Goal: Task Accomplishment & Management: Use online tool/utility

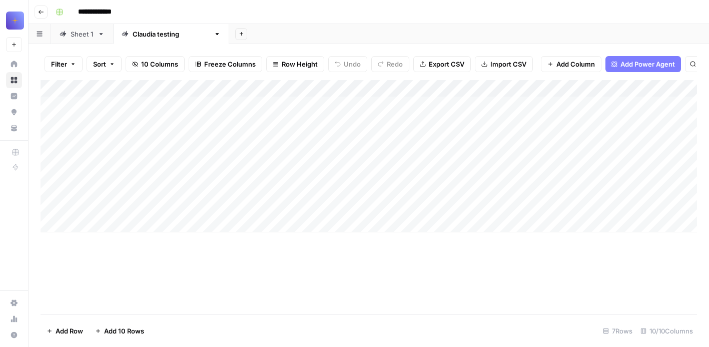
click at [76, 36] on div "Sheet 1" at bounding box center [82, 34] width 23 height 10
click at [107, 303] on div "Add Column" at bounding box center [369, 197] width 656 height 234
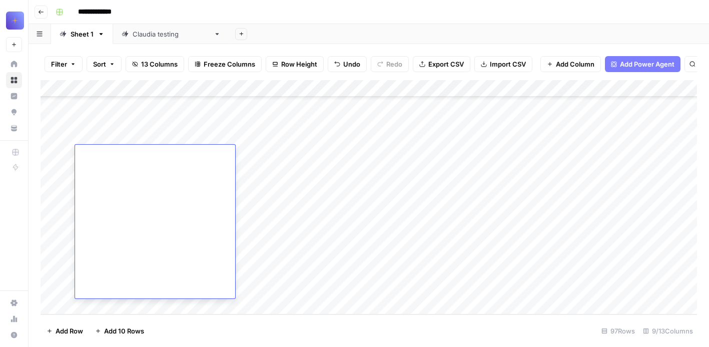
type textarea "**********"
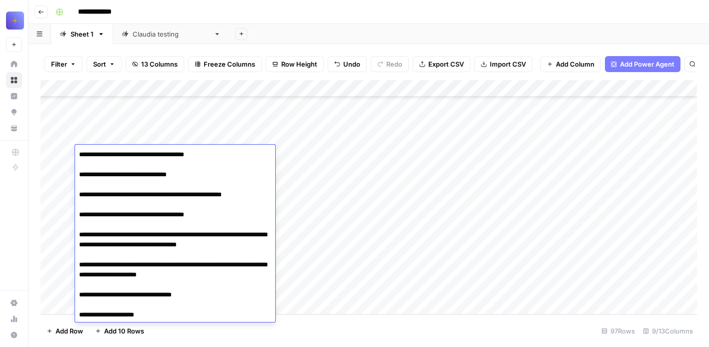
click at [429, 181] on div "Add Column" at bounding box center [369, 197] width 656 height 234
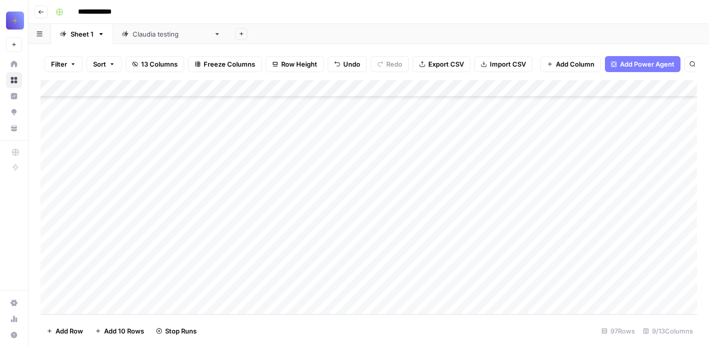
click at [573, 183] on div "Add Column" at bounding box center [369, 197] width 656 height 234
click at [192, 238] on div "Add Column" at bounding box center [369, 197] width 656 height 234
click at [140, 256] on div "Add Column" at bounding box center [369, 197] width 656 height 234
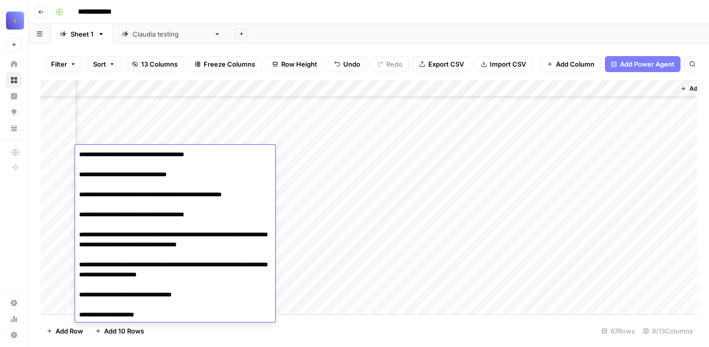
scroll to position [14551, 214]
click at [433, 172] on div "Add Column" at bounding box center [369, 197] width 656 height 234
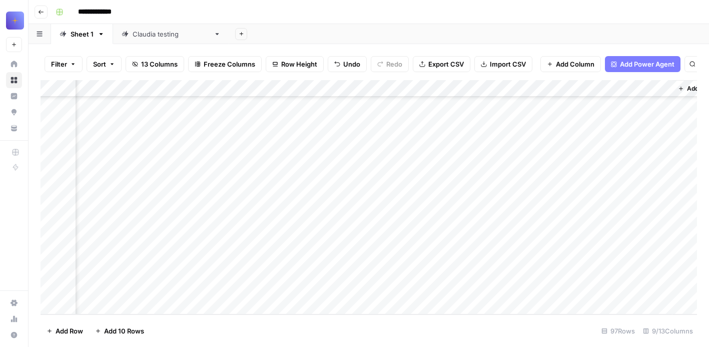
click at [433, 172] on div "Add Column" at bounding box center [369, 197] width 656 height 234
click at [433, 172] on div at bounding box center [447, 222] width 92 height 154
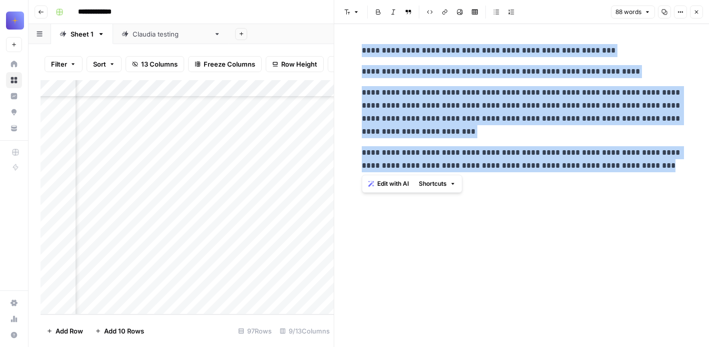
drag, startPoint x: 657, startPoint y: 167, endPoint x: 358, endPoint y: 45, distance: 323.8
click at [358, 45] on div "**********" at bounding box center [522, 108] width 332 height 136
copy div "**********"
click at [693, 13] on icon "button" at bounding box center [696, 12] width 6 height 6
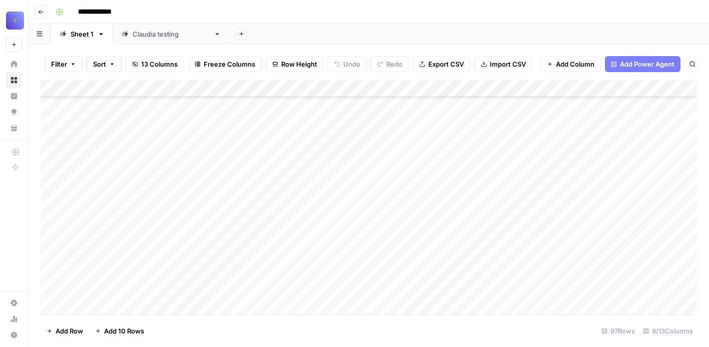
scroll to position [14551, 0]
click at [91, 306] on div "Add Column" at bounding box center [369, 197] width 656 height 234
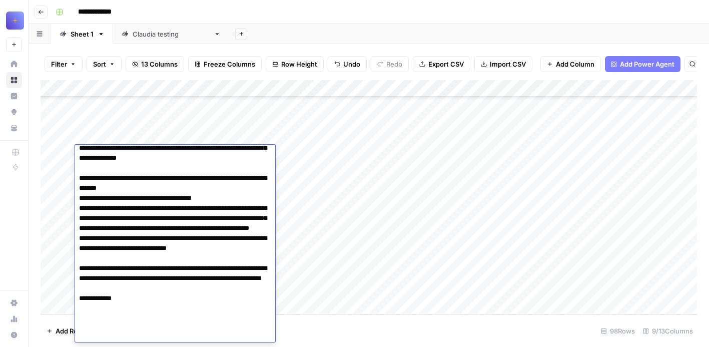
scroll to position [170, 0]
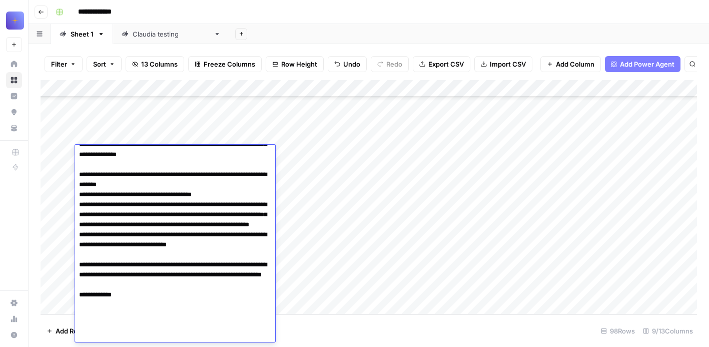
drag, startPoint x: 146, startPoint y: 335, endPoint x: 75, endPoint y: 152, distance: 196.4
click at [75, 152] on body "**********" at bounding box center [354, 173] width 709 height 347
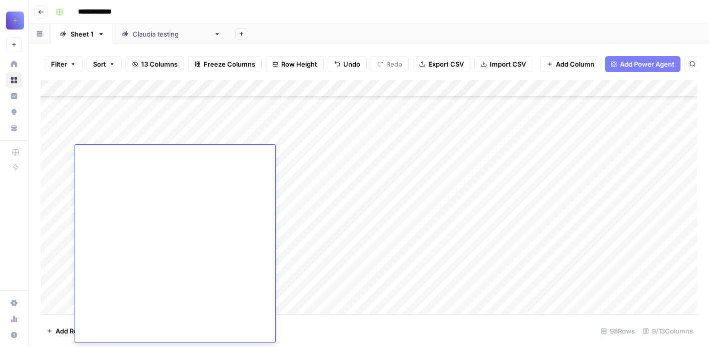
scroll to position [0, 0]
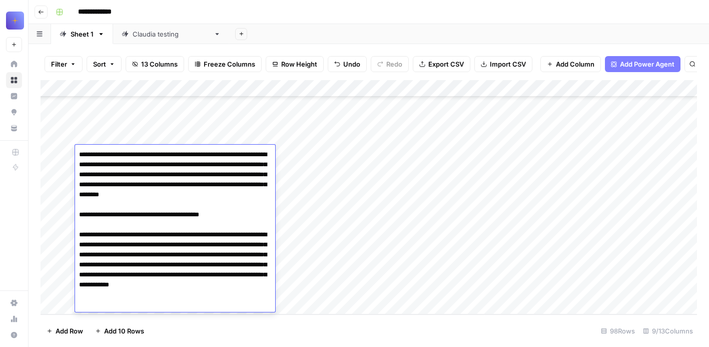
type textarea "**********"
click at [320, 270] on div "Add Column" at bounding box center [369, 197] width 656 height 234
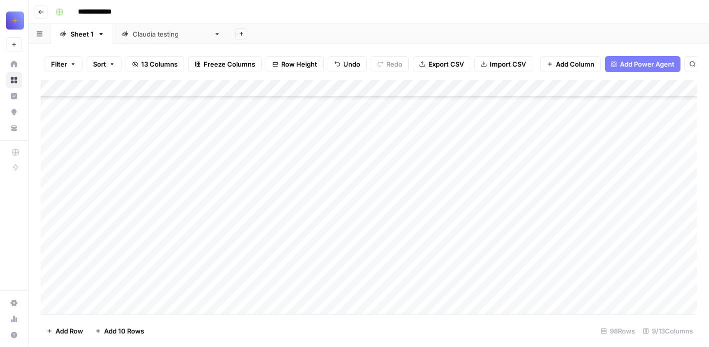
scroll to position [14703, 0]
click at [122, 191] on div "Add Column" at bounding box center [369, 197] width 656 height 234
click at [309, 249] on div "Add Column" at bounding box center [369, 197] width 656 height 234
click at [114, 308] on div "Add Column" at bounding box center [369, 197] width 656 height 234
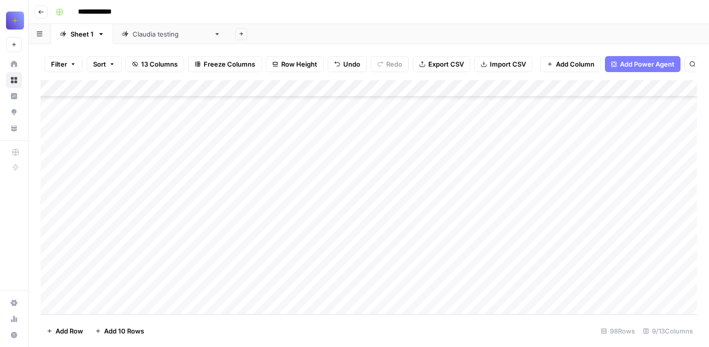
scroll to position [14855, 0]
type textarea "**********"
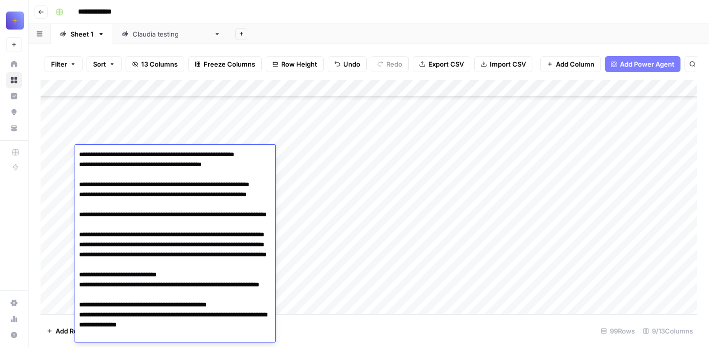
scroll to position [77, 0]
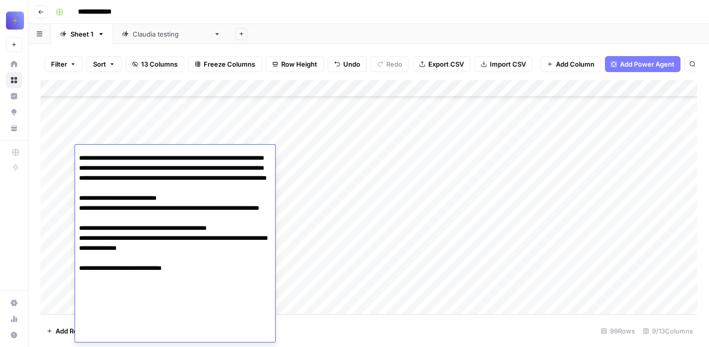
click at [234, 132] on div "Add Column" at bounding box center [369, 197] width 656 height 234
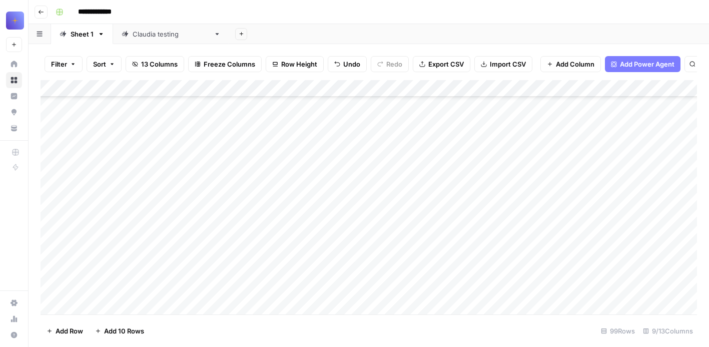
scroll to position [14717, 0]
click at [109, 167] on div "Add Column" at bounding box center [369, 197] width 656 height 234
click at [106, 144] on div "Add Column" at bounding box center [369, 197] width 656 height 234
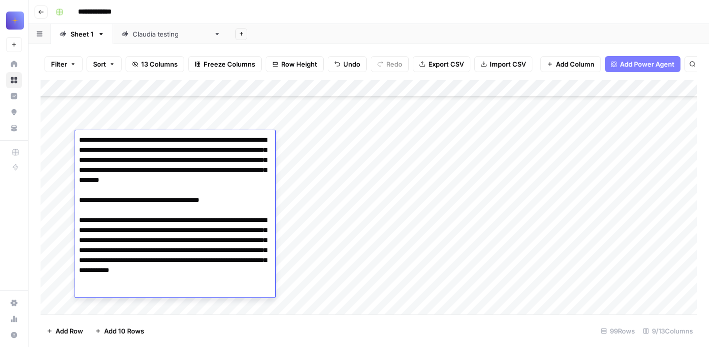
drag, startPoint x: 79, startPoint y: 139, endPoint x: 251, endPoint y: 312, distance: 243.7
click at [251, 312] on textarea "**********" at bounding box center [175, 225] width 200 height 184
type textarea "**********"
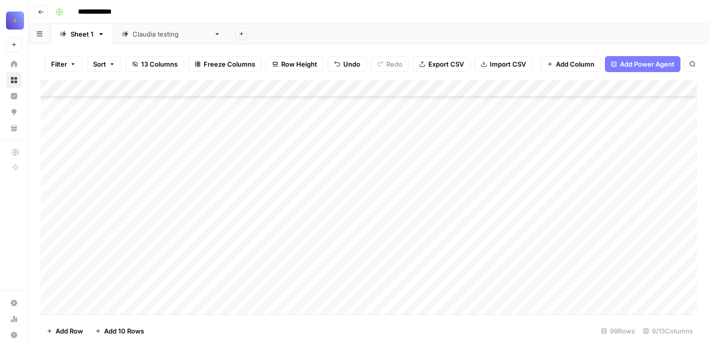
scroll to position [14740, 0]
click at [248, 117] on div "Add Column" at bounding box center [369, 197] width 656 height 234
click at [227, 135] on div "Add Column" at bounding box center [369, 197] width 656 height 234
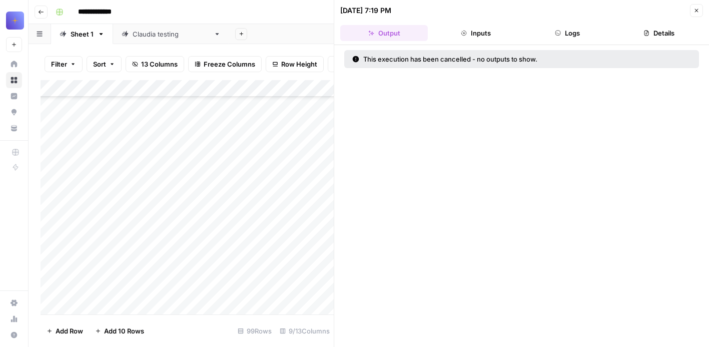
click at [698, 11] on icon "button" at bounding box center [696, 11] width 6 height 6
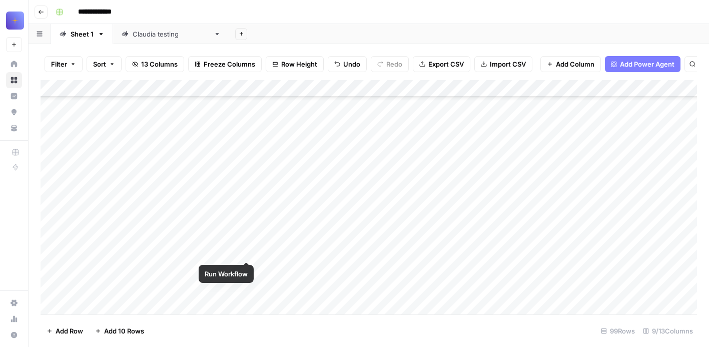
click at [245, 117] on div "Add Column" at bounding box center [369, 197] width 656 height 234
click at [413, 118] on div "Add Column" at bounding box center [369, 197] width 656 height 234
click at [558, 137] on div "Add Column" at bounding box center [369, 197] width 656 height 234
click at [342, 204] on div "Add Column" at bounding box center [369, 197] width 656 height 234
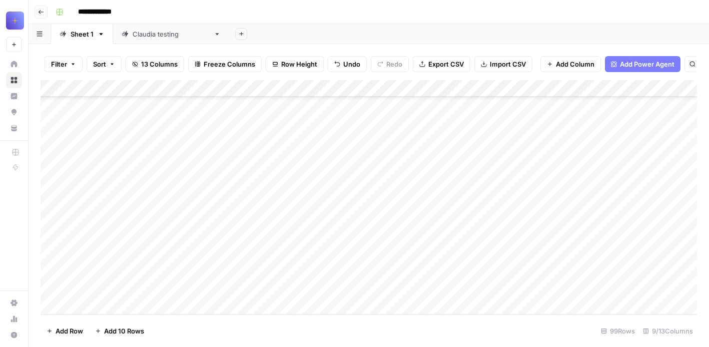
click at [188, 210] on div "Add Column" at bounding box center [369, 197] width 656 height 234
click at [368, 210] on div "Add Column" at bounding box center [369, 197] width 656 height 234
click at [552, 194] on div "Add Column" at bounding box center [369, 197] width 656 height 234
click at [113, 305] on div "Add Column" at bounding box center [369, 197] width 656 height 234
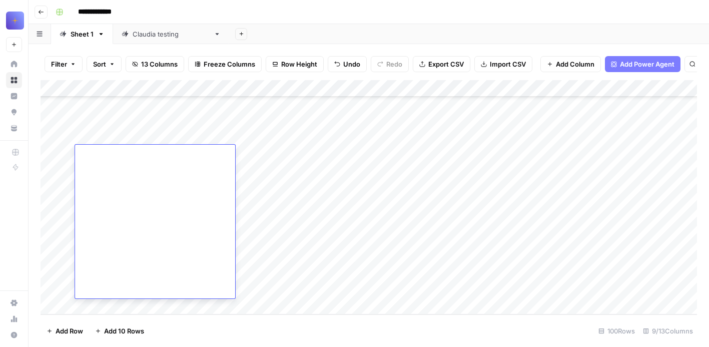
type textarea "**********"
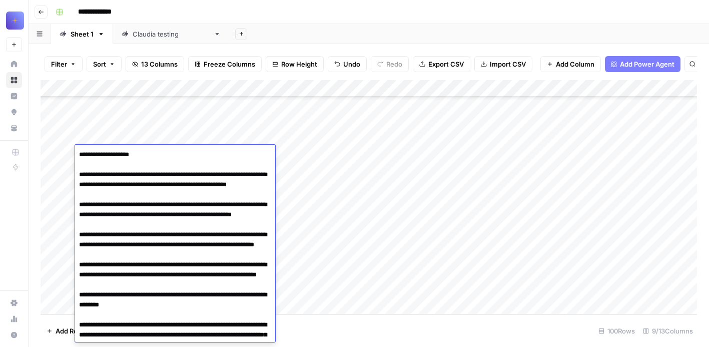
scroll to position [157, 0]
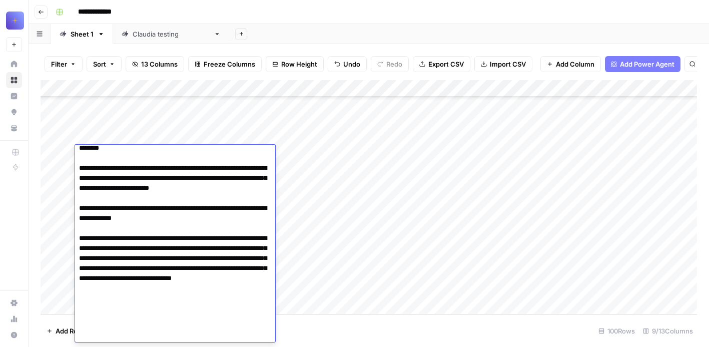
click at [296, 210] on div "Add Column" at bounding box center [369, 197] width 656 height 234
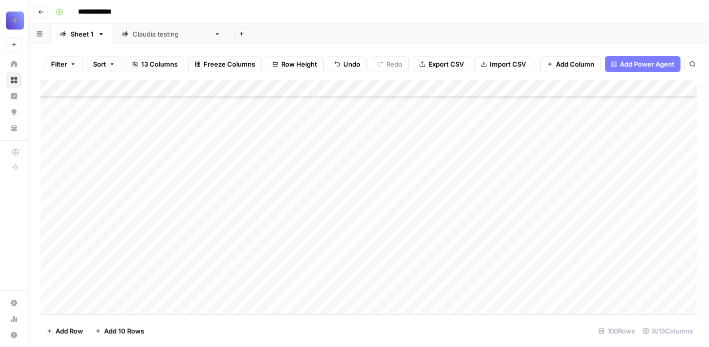
click at [200, 208] on div "Add Column" at bounding box center [369, 197] width 656 height 234
click at [358, 225] on div "Add Column" at bounding box center [369, 197] width 656 height 234
click at [569, 195] on div "Add Column" at bounding box center [369, 197] width 656 height 234
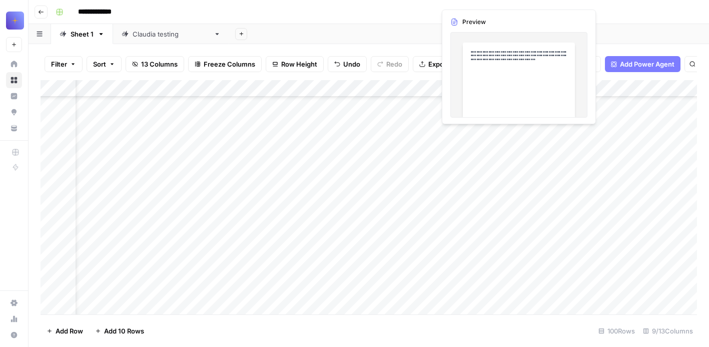
scroll to position [14722, 43]
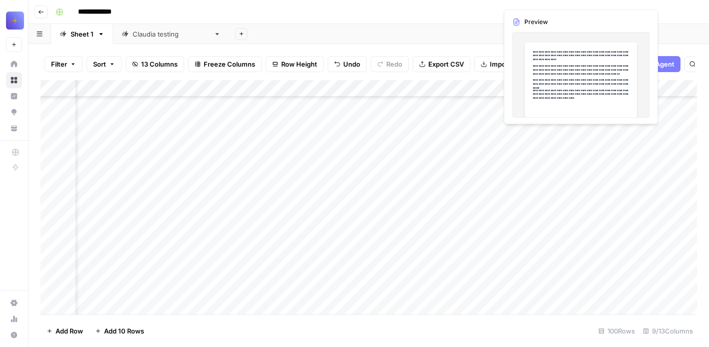
click at [612, 235] on div "Add Column" at bounding box center [369, 197] width 656 height 234
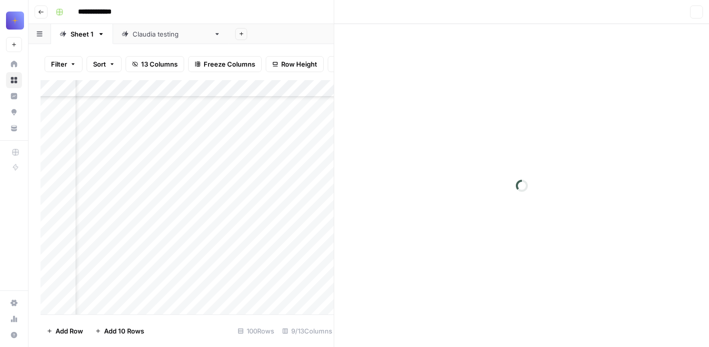
click at [612, 235] on div at bounding box center [619, 203] width 92 height 154
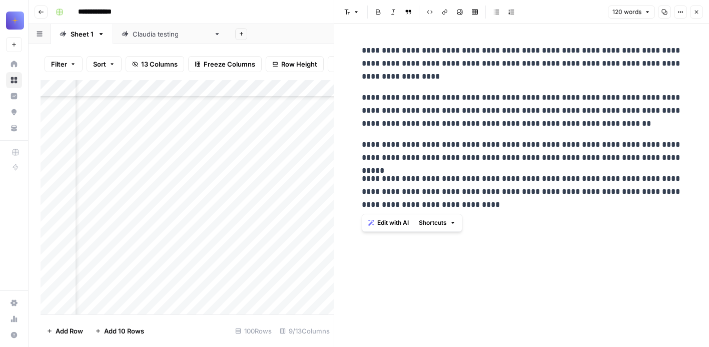
drag, startPoint x: 483, startPoint y: 207, endPoint x: 362, endPoint y: 49, distance: 199.0
click at [362, 49] on div "**********" at bounding box center [522, 127] width 332 height 175
copy div "**********"
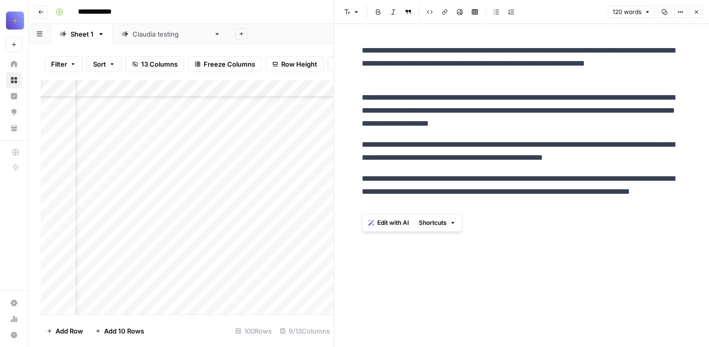
click at [307, 169] on div "Add Column" at bounding box center [187, 197] width 293 height 234
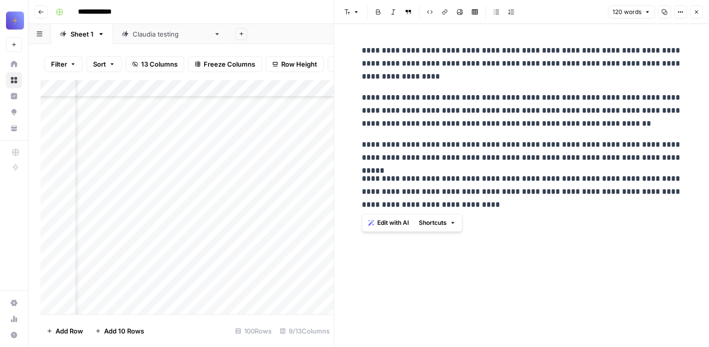
click at [284, 173] on div "Add Column" at bounding box center [187, 197] width 293 height 234
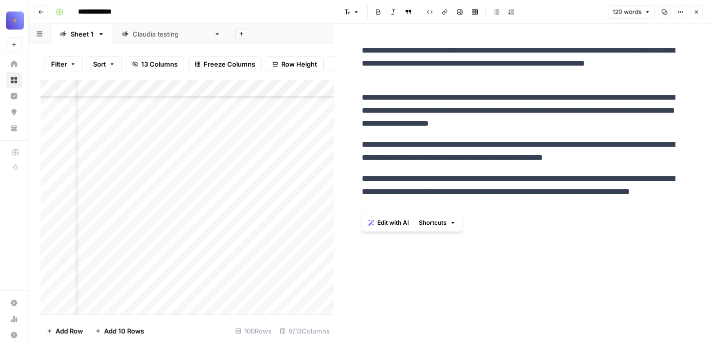
click at [699, 14] on icon "button" at bounding box center [696, 12] width 6 height 6
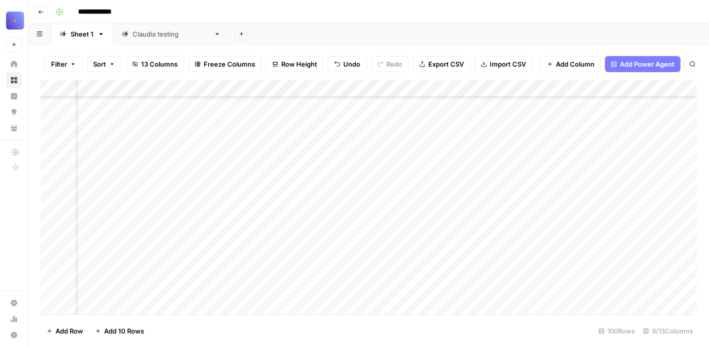
click at [433, 185] on div "Add Column" at bounding box center [369, 197] width 656 height 234
click at [453, 226] on div "Add Column" at bounding box center [369, 197] width 656 height 234
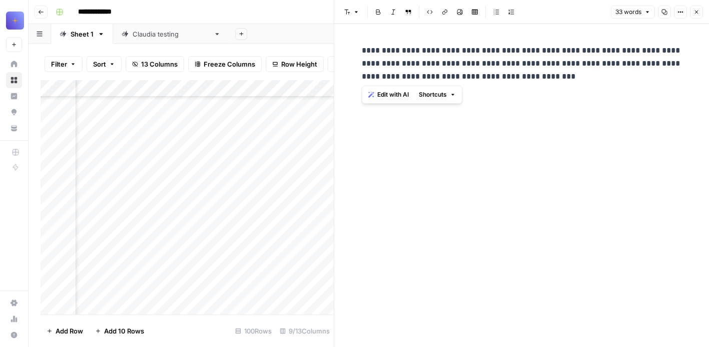
drag, startPoint x: 539, startPoint y: 83, endPoint x: 354, endPoint y: 48, distance: 188.9
click at [354, 48] on div "**********" at bounding box center [521, 185] width 375 height 323
copy p "**********"
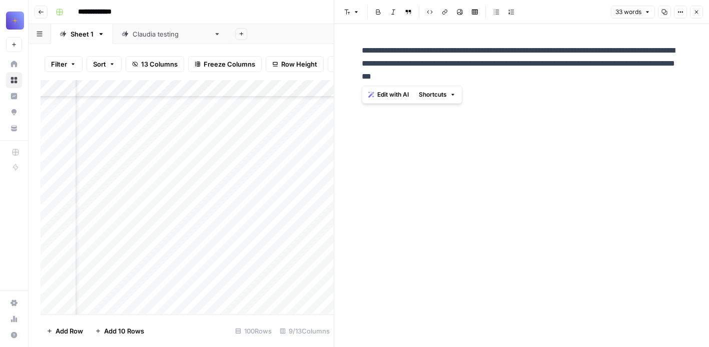
click at [698, 13] on icon "button" at bounding box center [696, 12] width 6 height 6
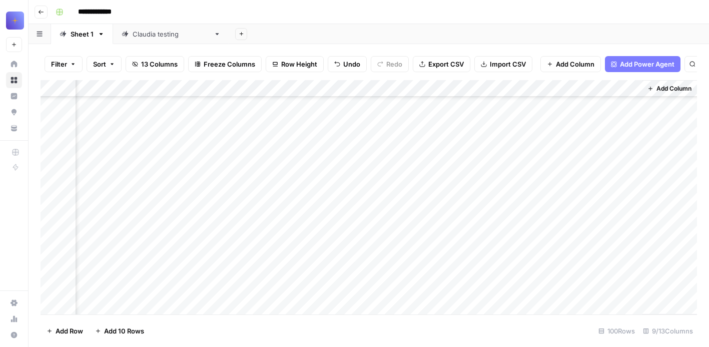
scroll to position [14856, 245]
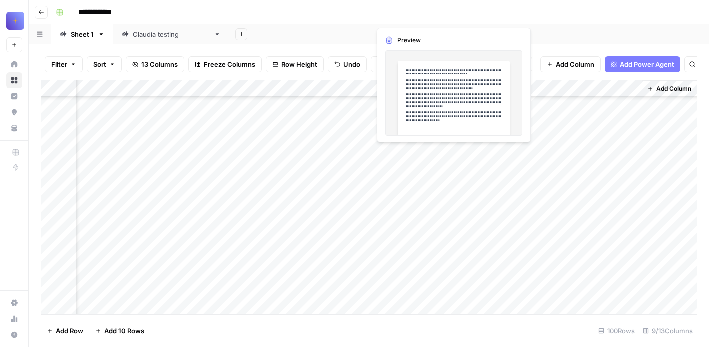
click at [425, 216] on div "Add Column" at bounding box center [369, 197] width 656 height 234
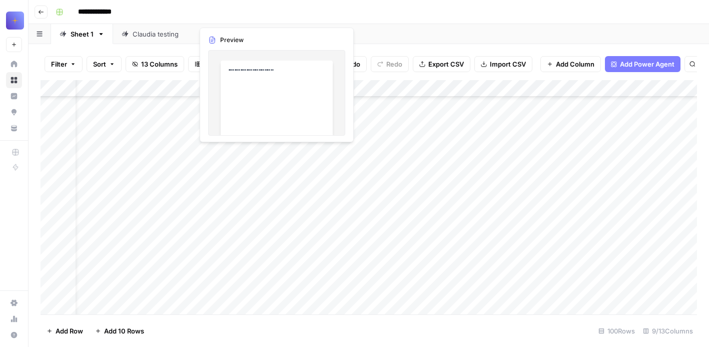
scroll to position [14856, 0]
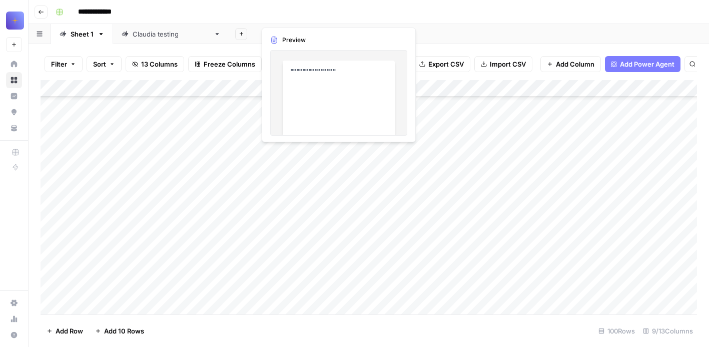
click at [294, 178] on div "Add Column" at bounding box center [369, 197] width 656 height 234
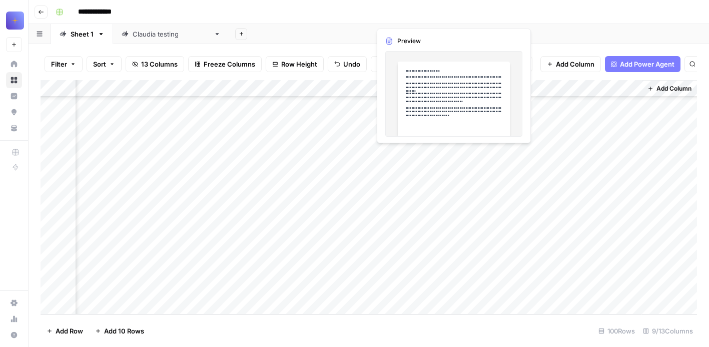
click at [407, 203] on div "Add Column" at bounding box center [369, 197] width 656 height 234
click at [407, 203] on div at bounding box center [416, 222] width 92 height 154
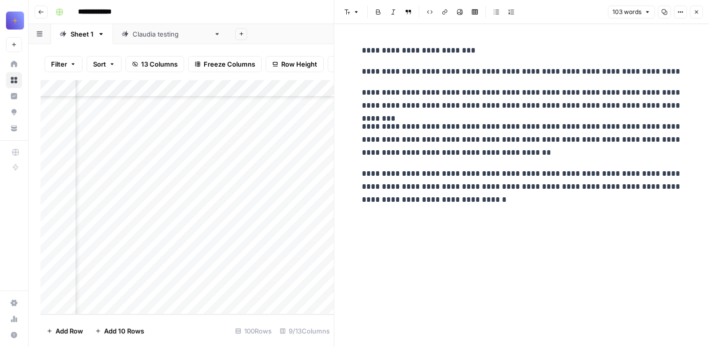
click at [266, 246] on div "Add Column" at bounding box center [187, 197] width 293 height 234
click at [253, 213] on div "Add Column" at bounding box center [187, 197] width 293 height 234
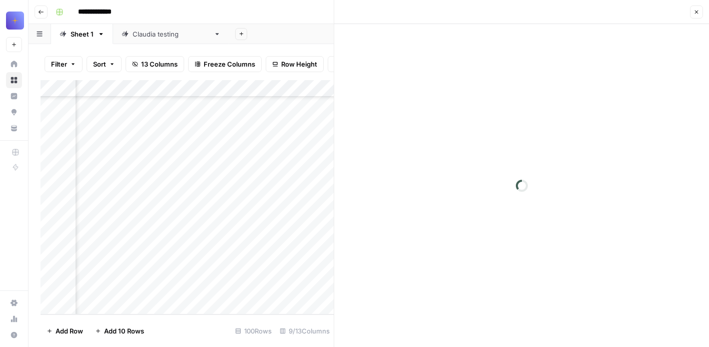
click at [253, 213] on div at bounding box center [236, 222] width 92 height 154
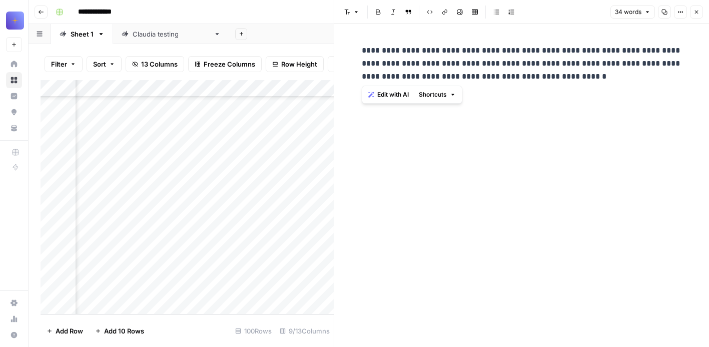
drag, startPoint x: 591, startPoint y: 75, endPoint x: 362, endPoint y: 47, distance: 230.8
click at [362, 47] on p "**********" at bounding box center [522, 63] width 320 height 39
copy p "**********"
click at [696, 14] on icon "button" at bounding box center [696, 12] width 6 height 6
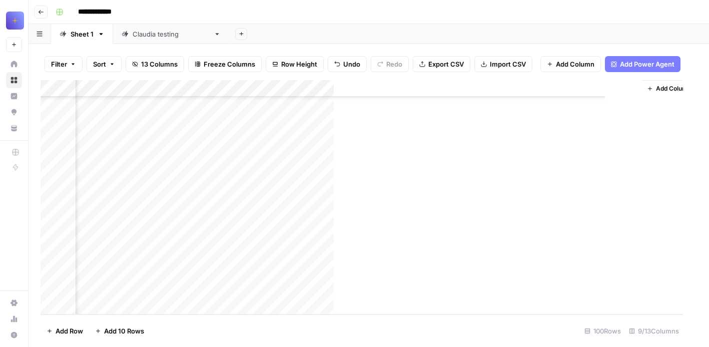
scroll to position [15007, 233]
